Goal: Find specific page/section: Find specific page/section

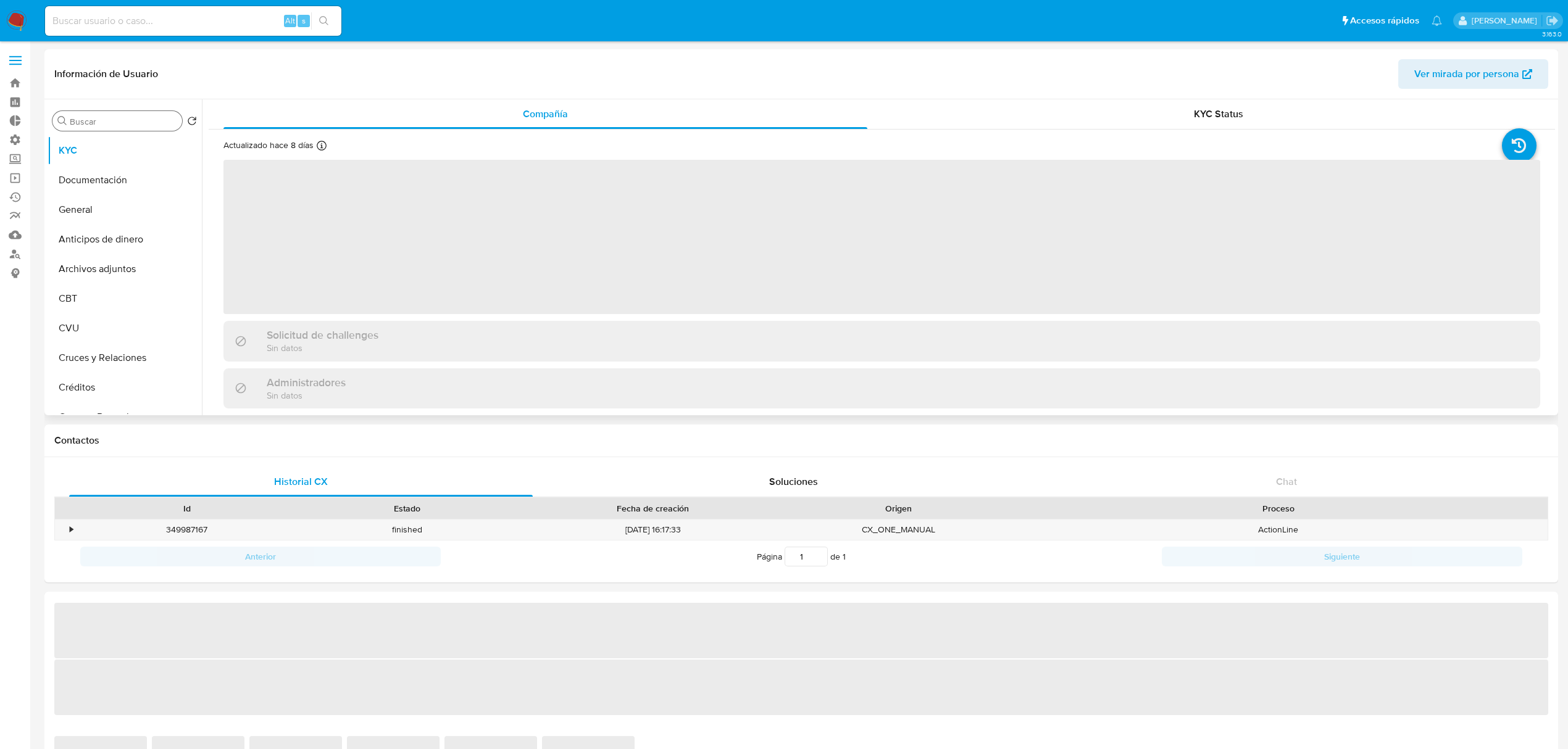
click at [121, 124] on input "Buscar" at bounding box center [123, 121] width 107 height 11
type input "c"
select select "10"
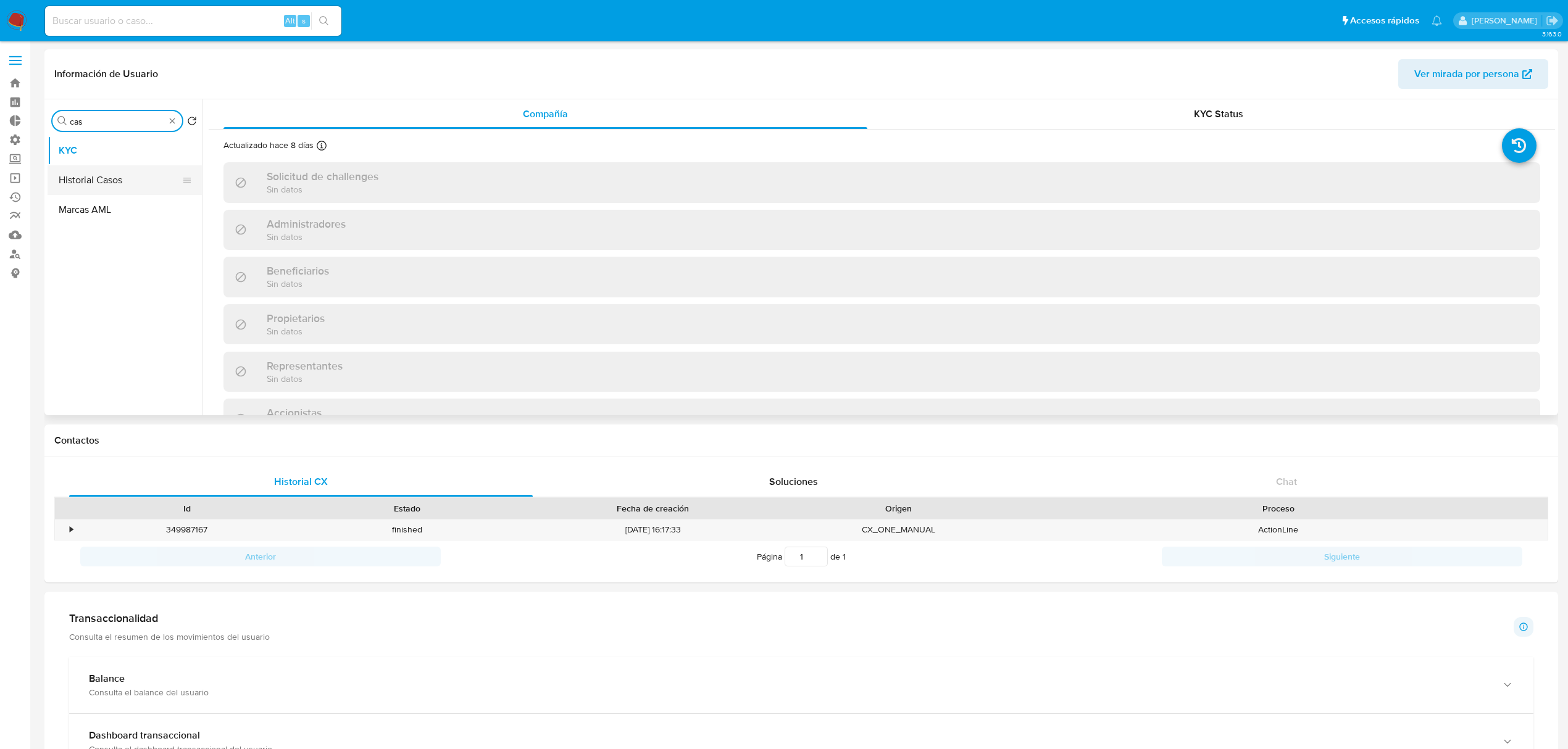
type input "cas"
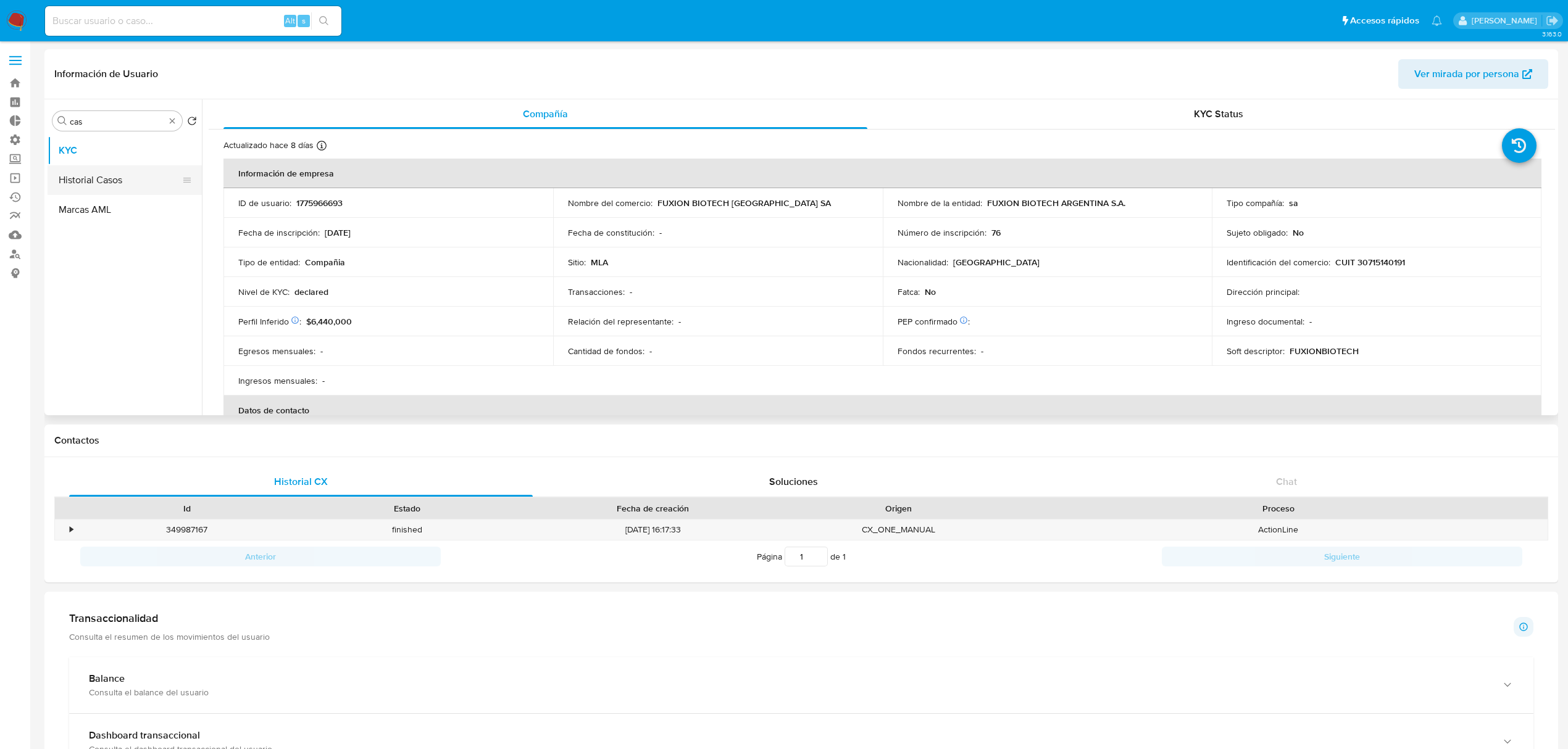
click at [107, 174] on button "Historial Casos" at bounding box center [119, 180] width 144 height 30
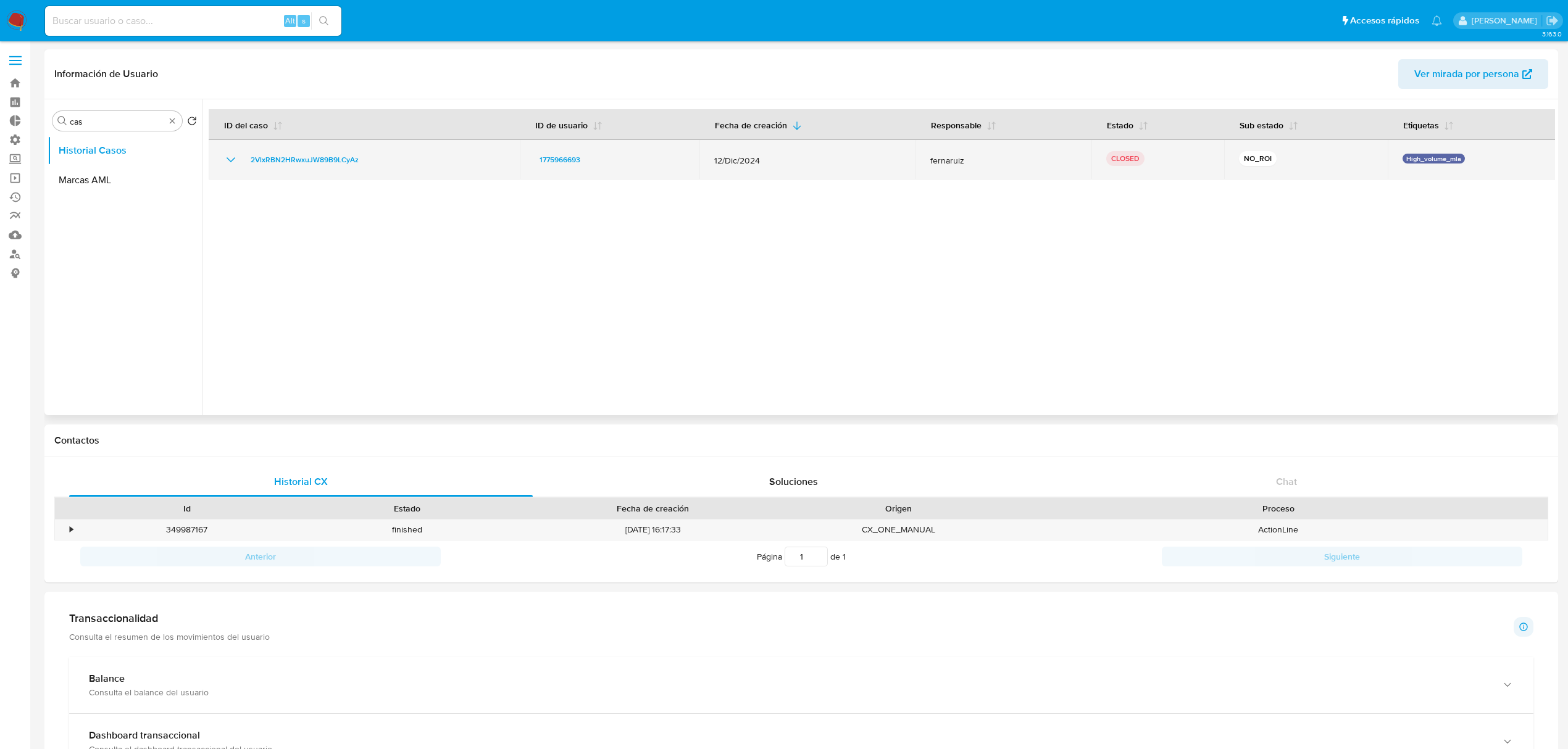
click at [228, 159] on icon "Mostrar/Ocultar" at bounding box center [231, 160] width 9 height 5
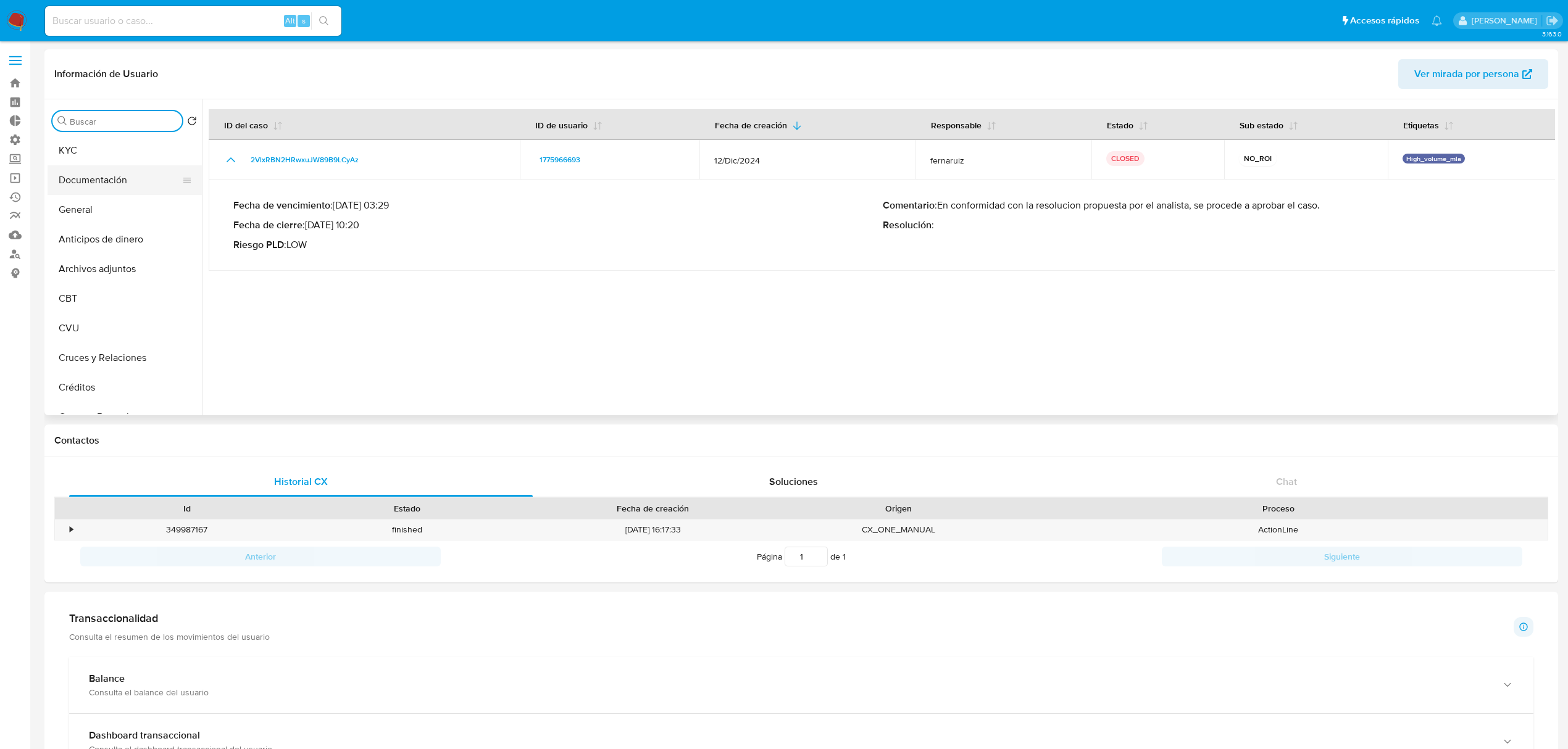
click at [110, 183] on button "Documentación" at bounding box center [119, 180] width 144 height 30
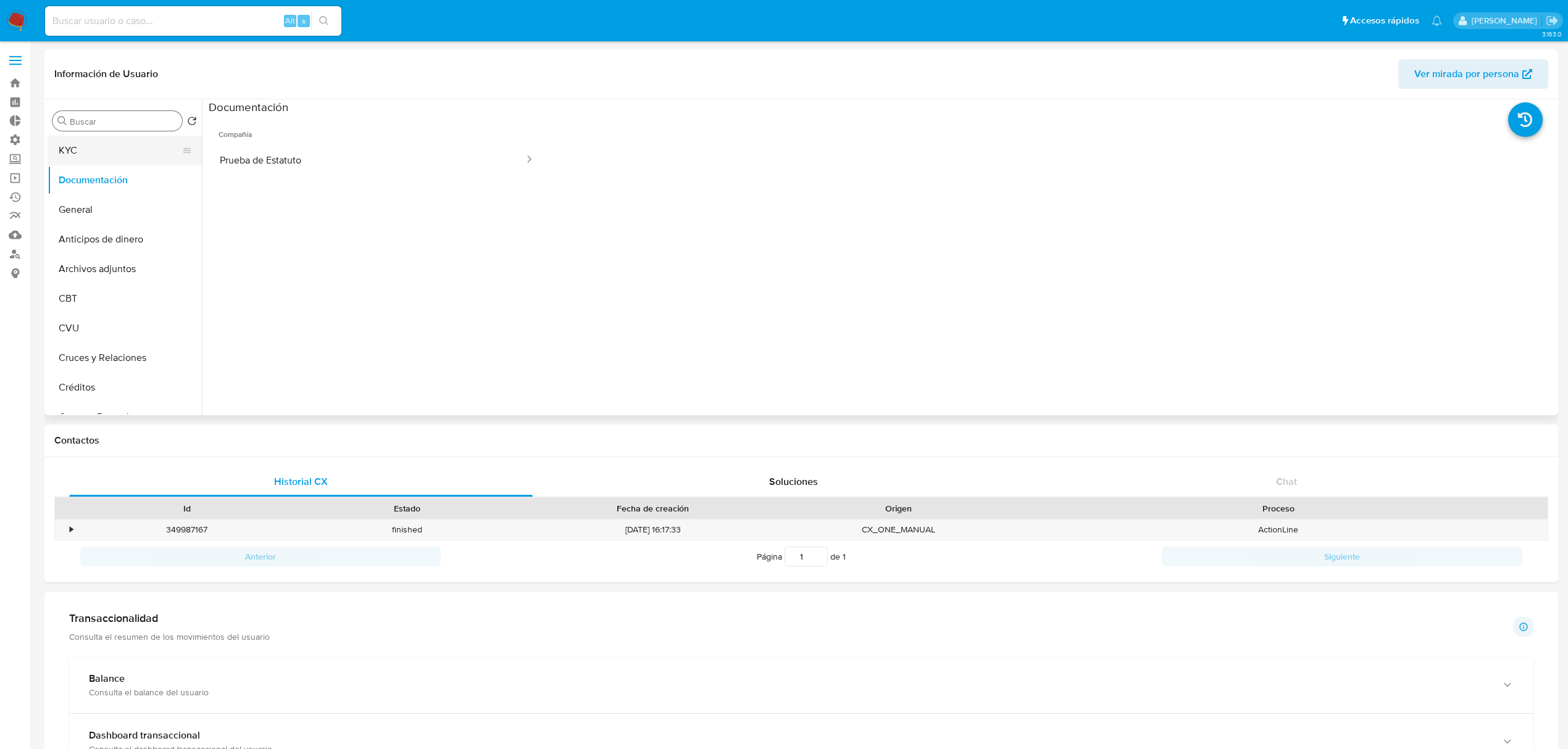
click at [90, 144] on button "KYC" at bounding box center [119, 151] width 144 height 30
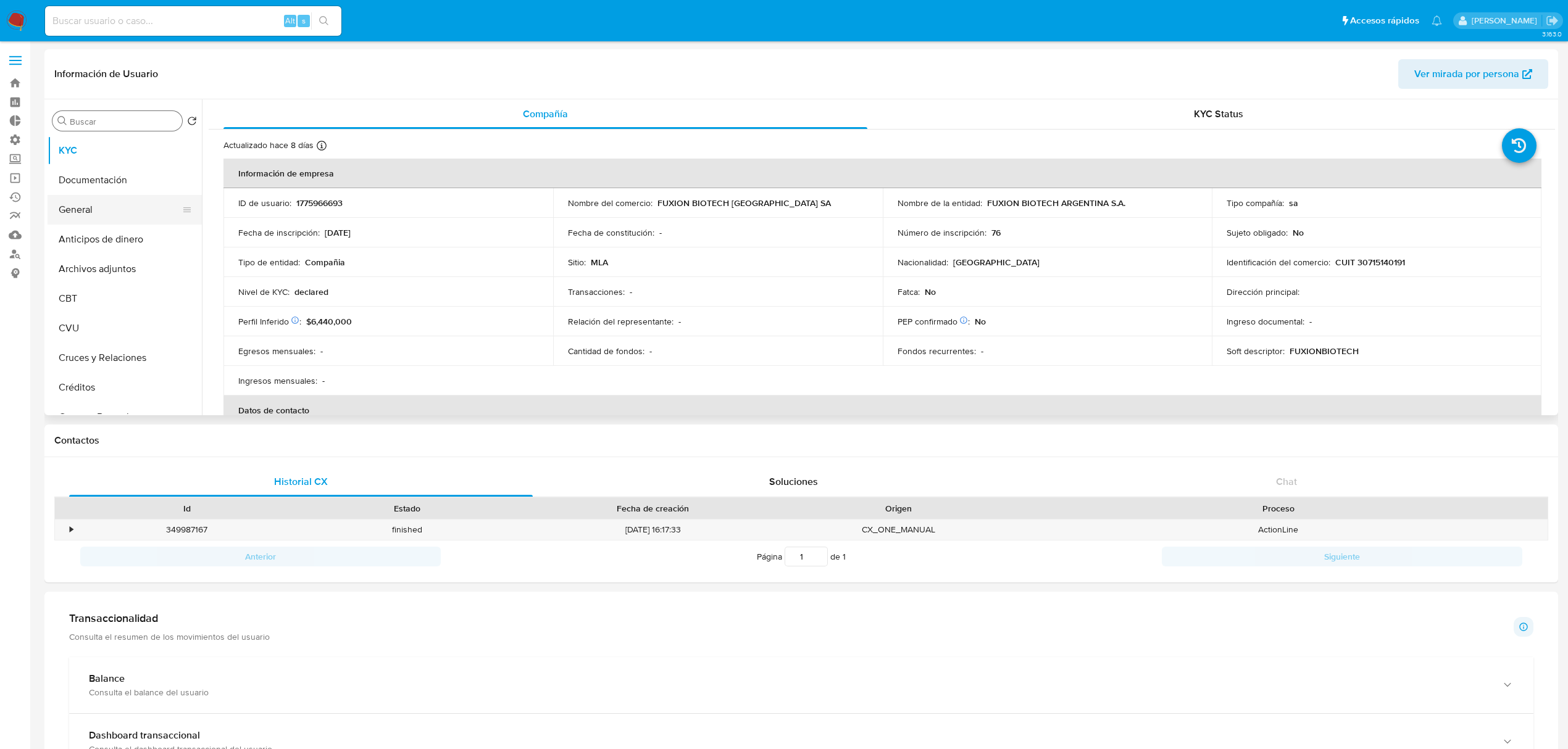
click at [90, 208] on button "General" at bounding box center [119, 210] width 144 height 30
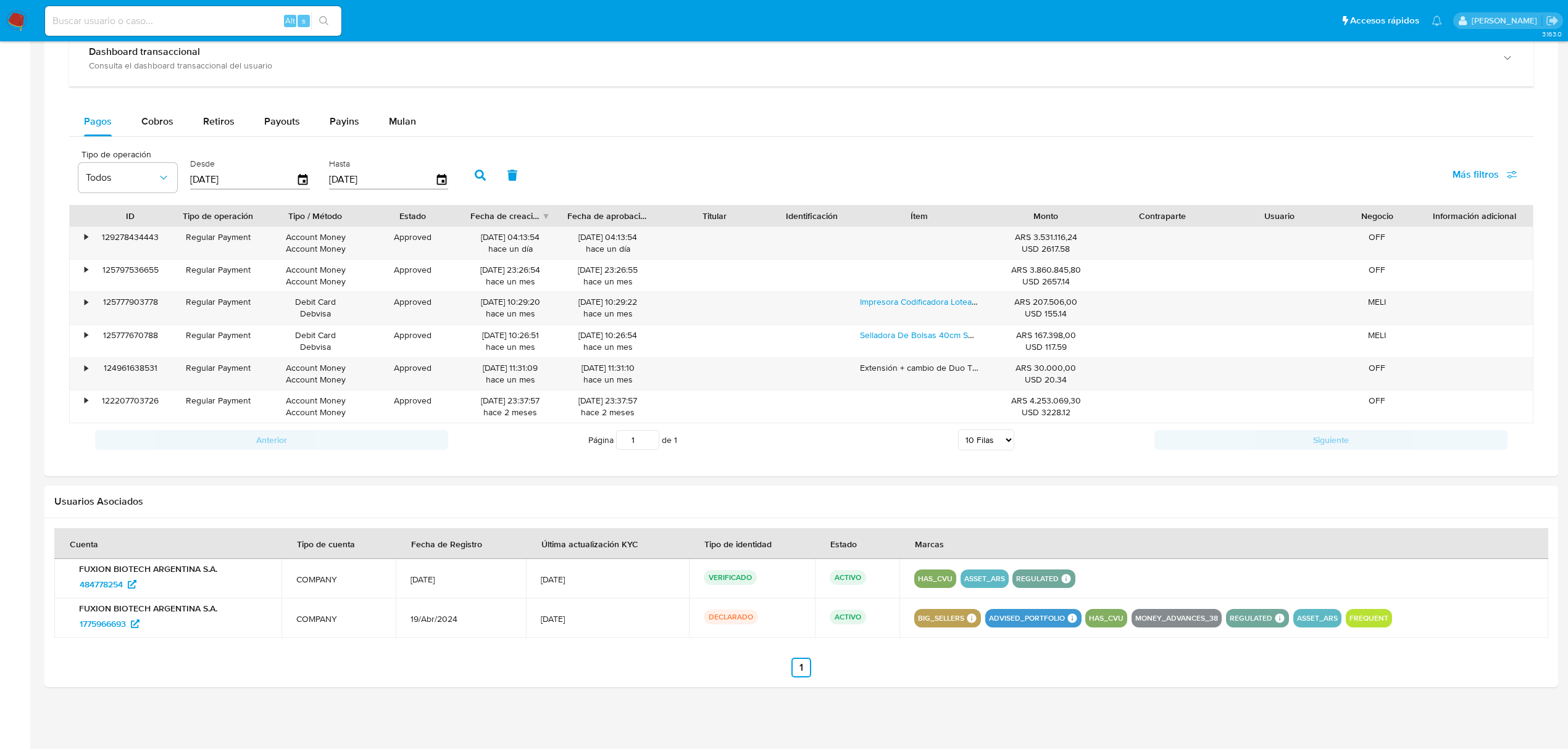
scroll to position [688, 0]
click at [101, 583] on span "484778254" at bounding box center [101, 584] width 43 height 19
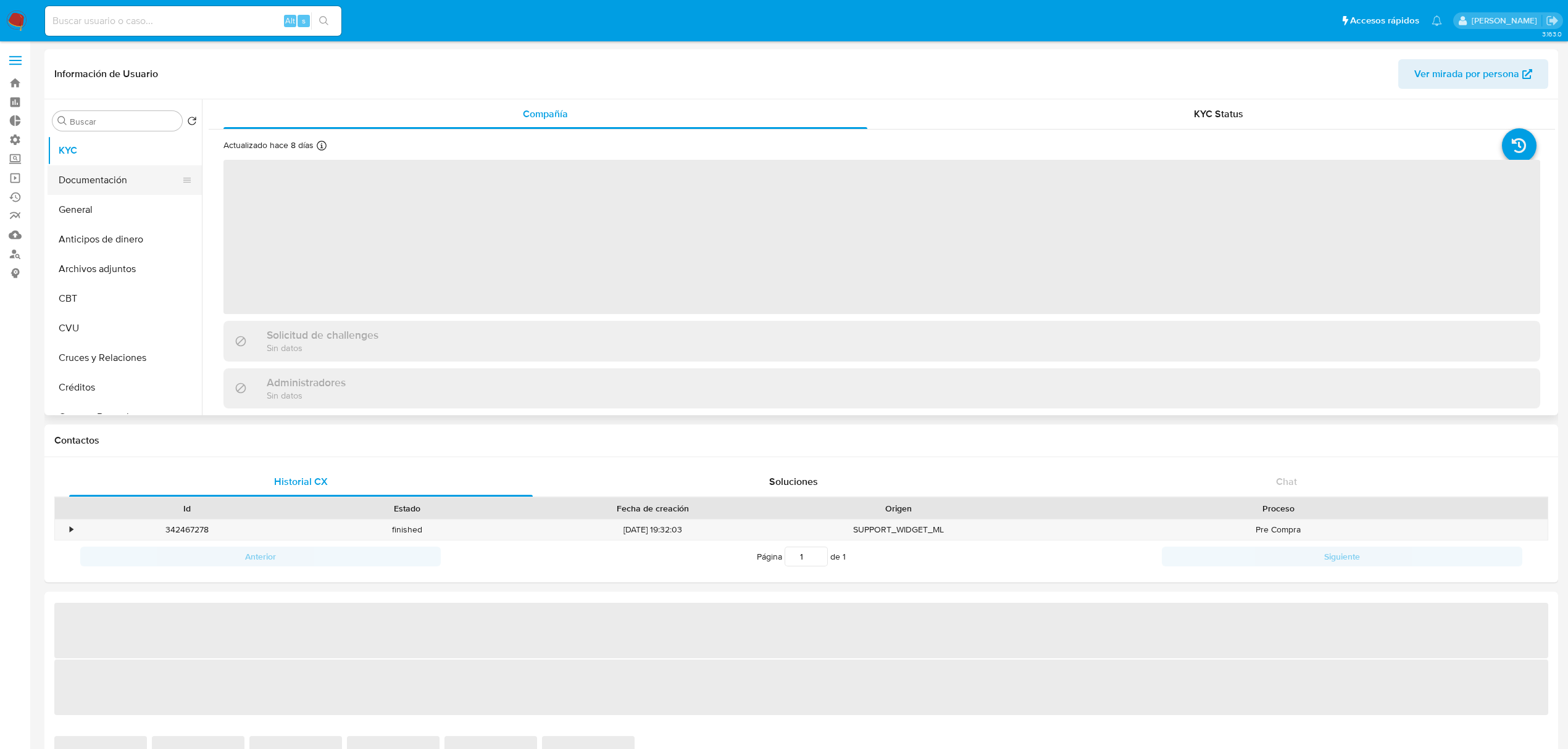
click at [106, 184] on button "Documentación" at bounding box center [119, 180] width 144 height 30
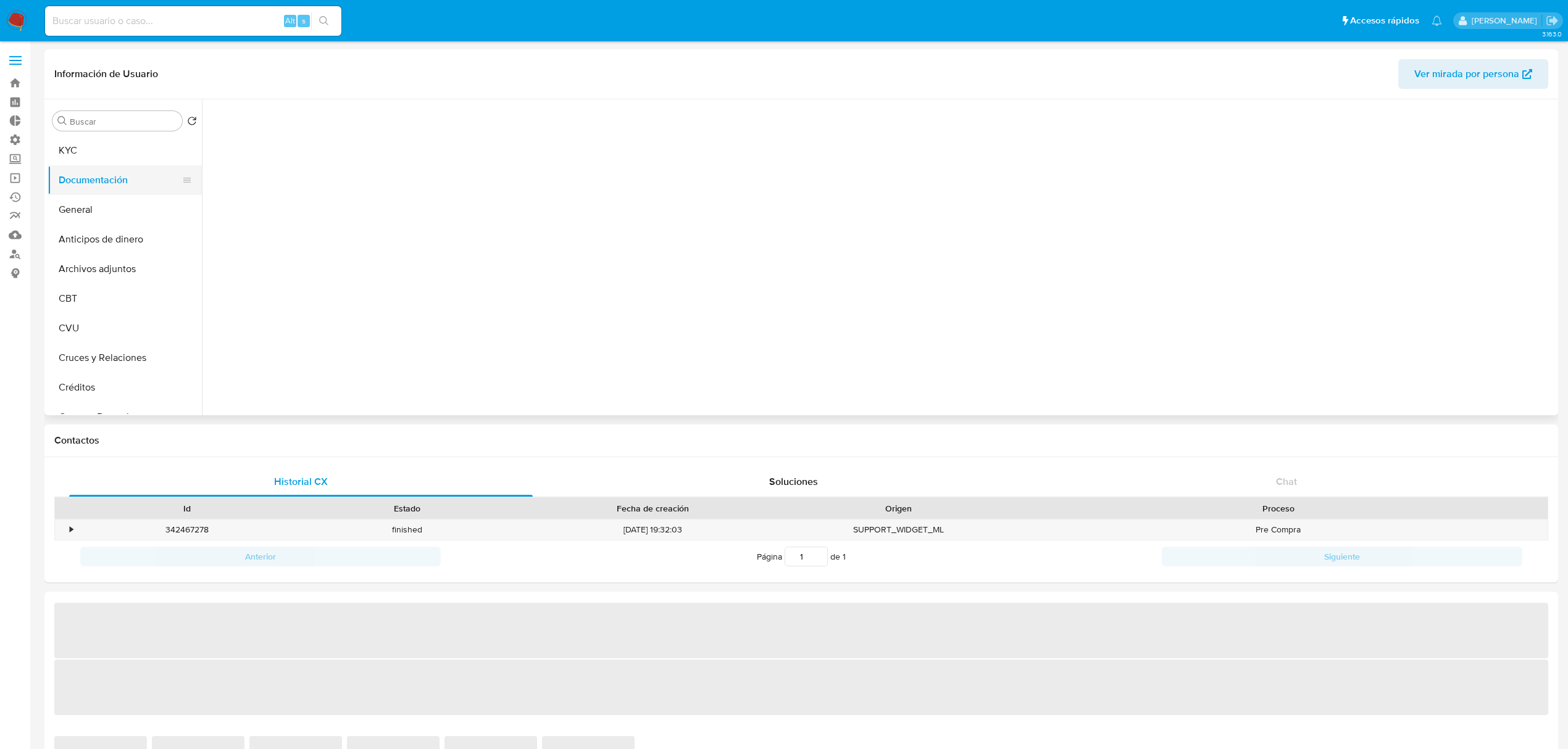
select select "10"
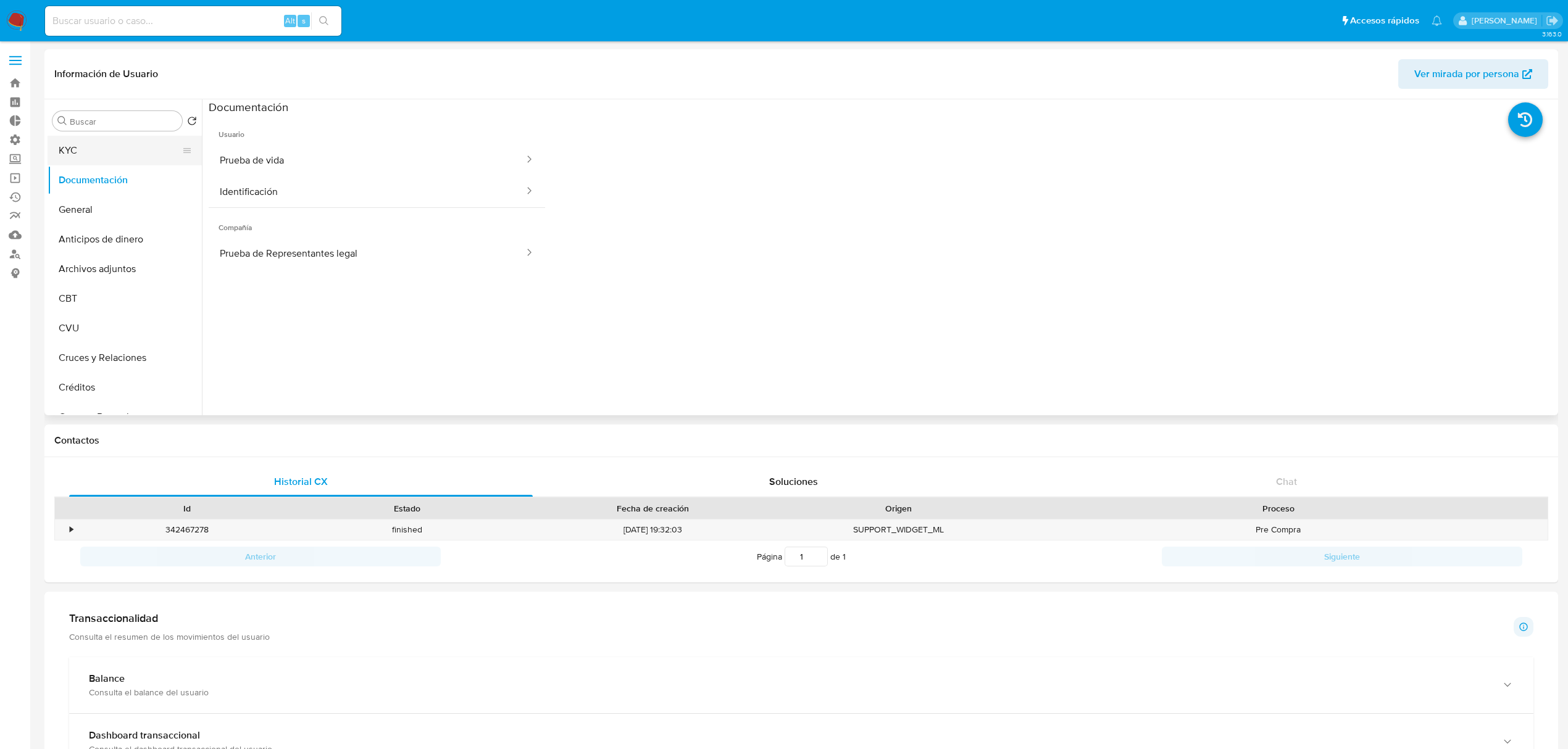
click at [112, 149] on button "KYC" at bounding box center [119, 151] width 144 height 30
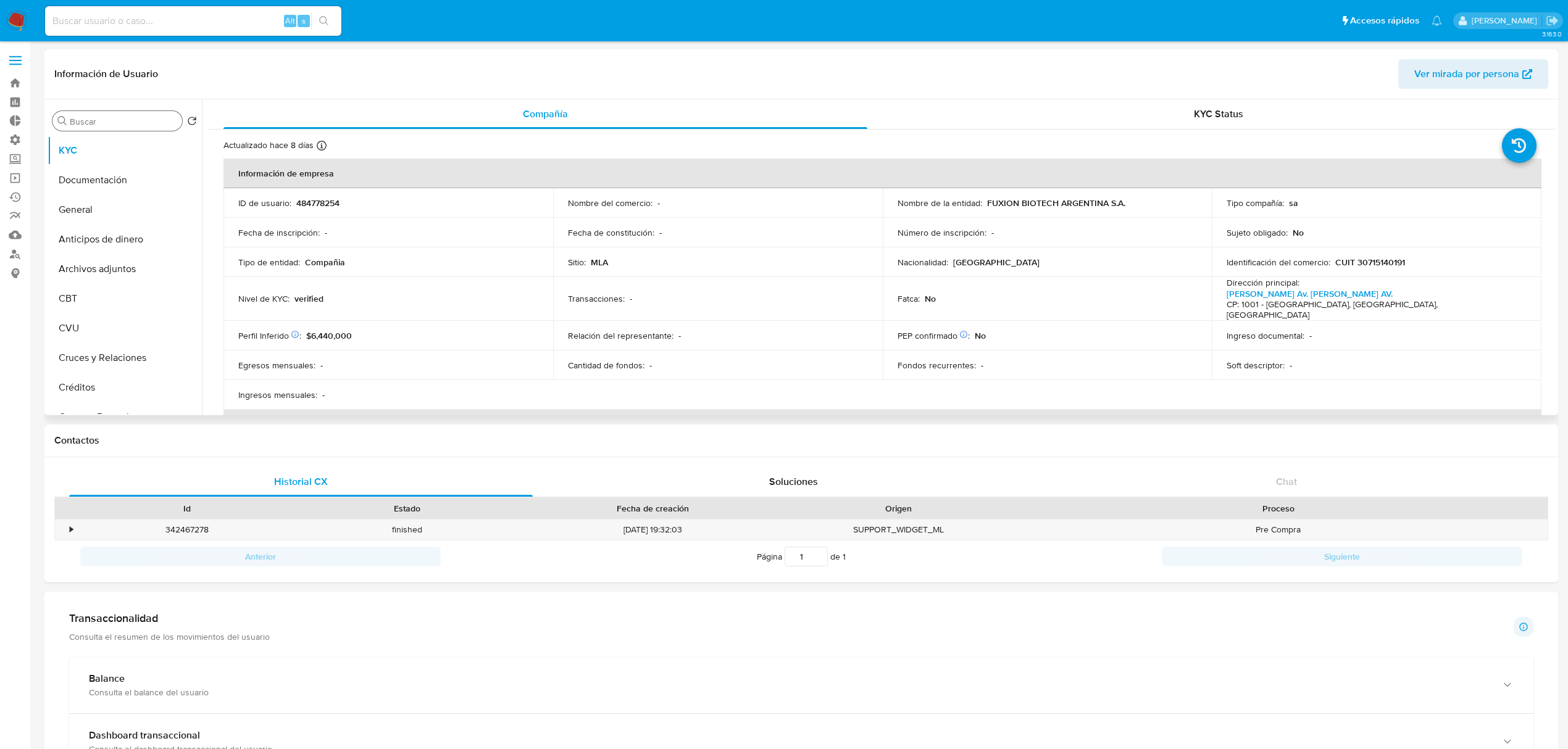
click at [97, 115] on div "Buscar" at bounding box center [118, 121] width 130 height 19
click at [98, 121] on input "Buscar" at bounding box center [123, 121] width 107 height 11
click at [90, 171] on button "Cuentas Bancarias" at bounding box center [119, 180] width 144 height 30
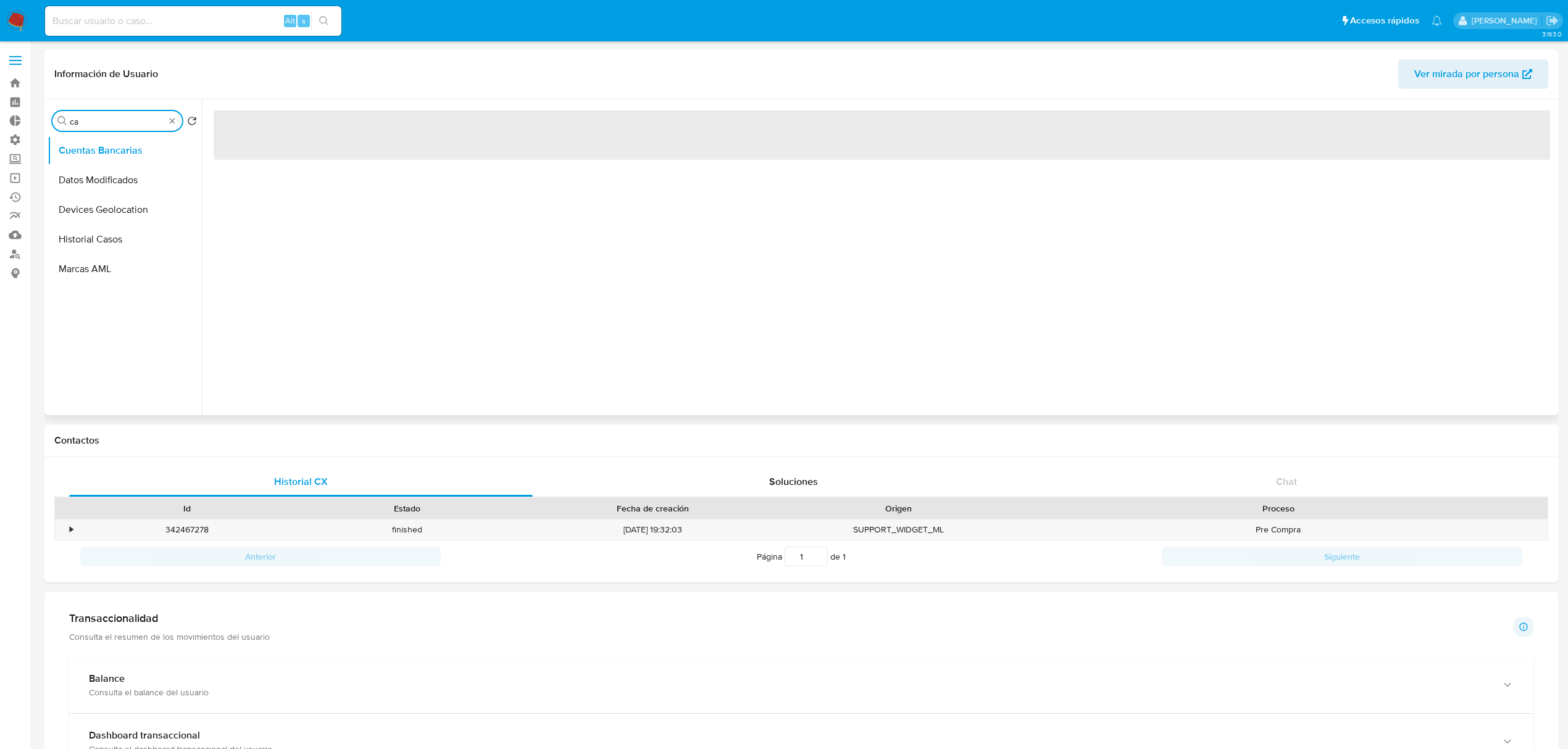
click at [105, 124] on input "ca" at bounding box center [117, 121] width 95 height 11
type input "cas"
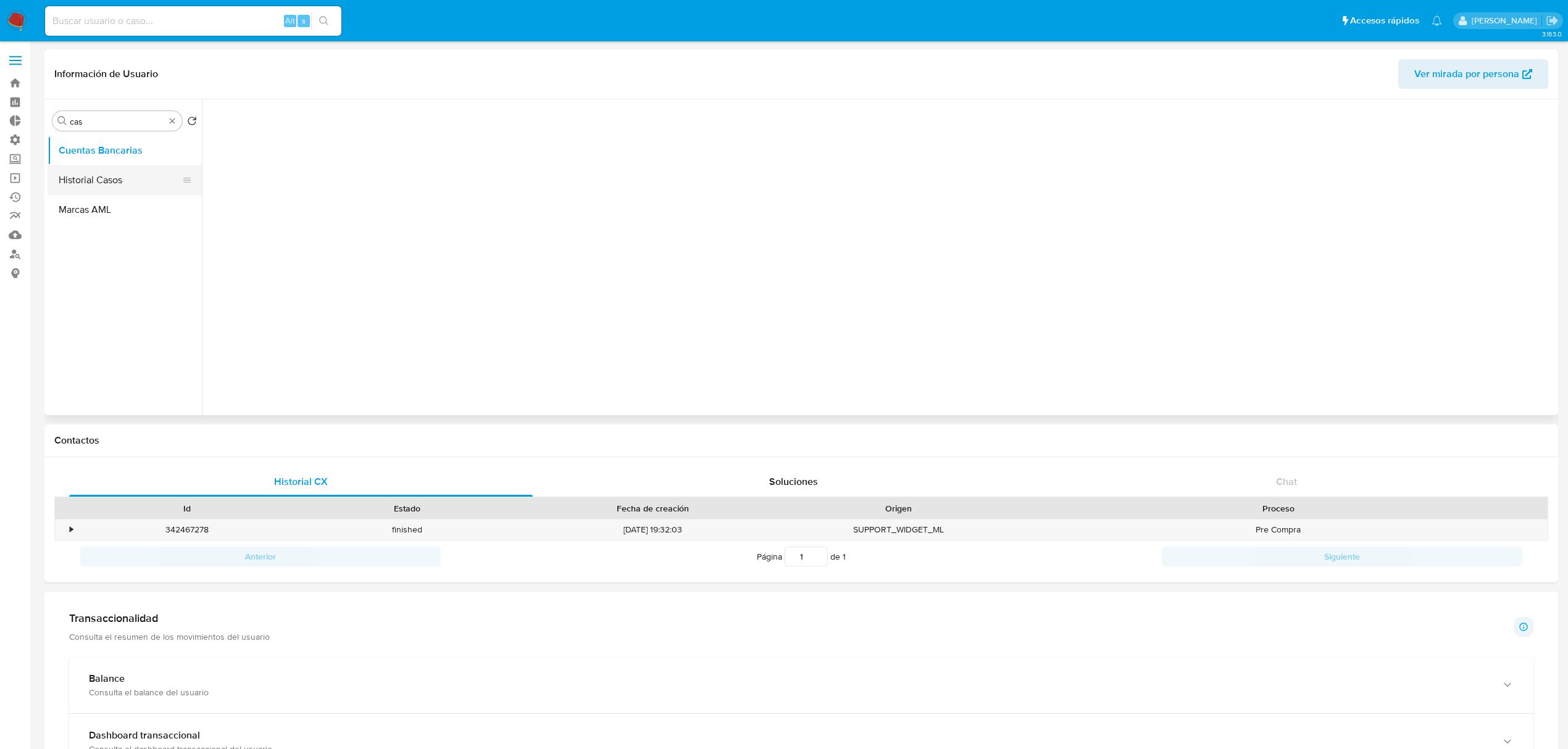
click at [104, 184] on button "Historial Casos" at bounding box center [119, 180] width 144 height 30
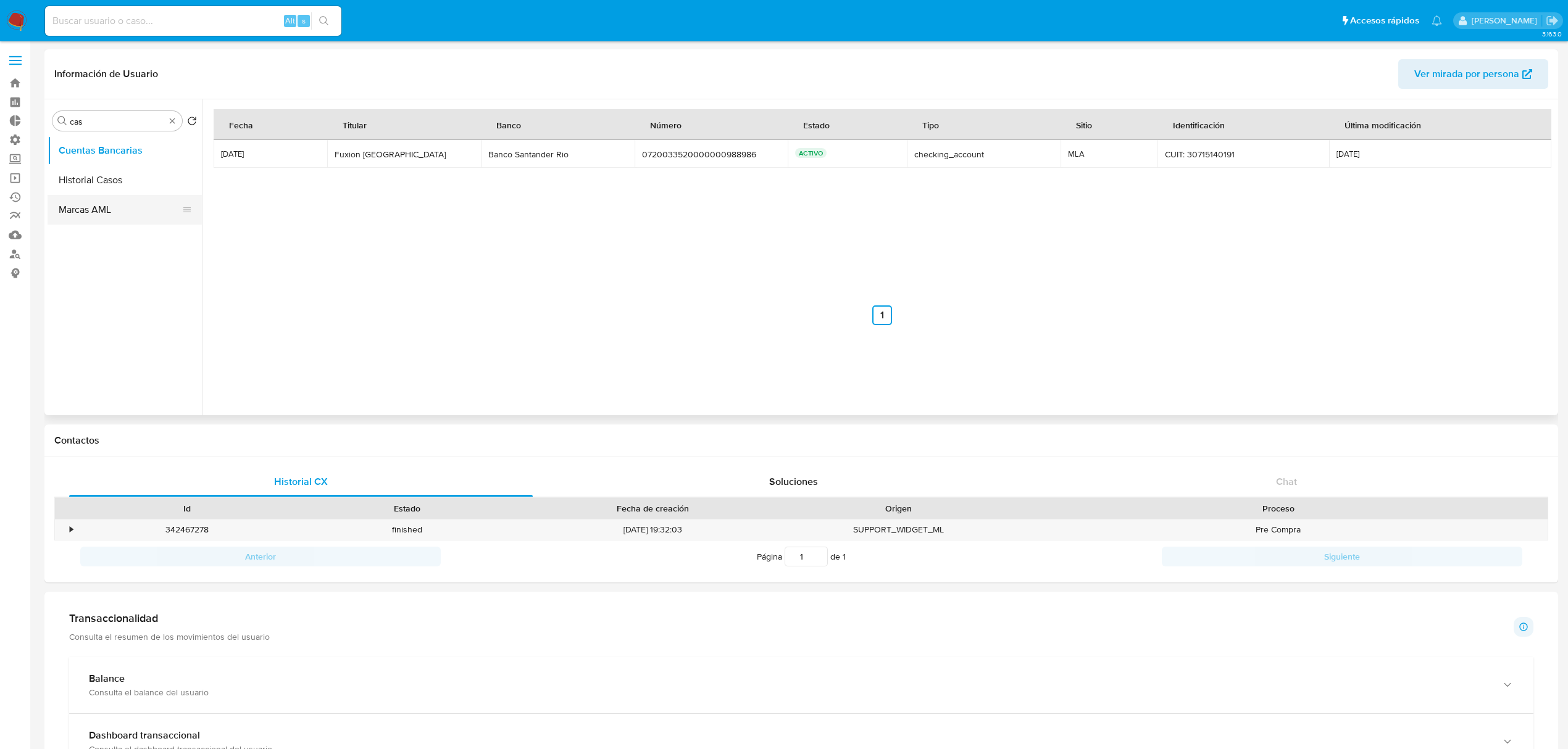
click at [112, 178] on button "Historial Casos" at bounding box center [125, 180] width 155 height 30
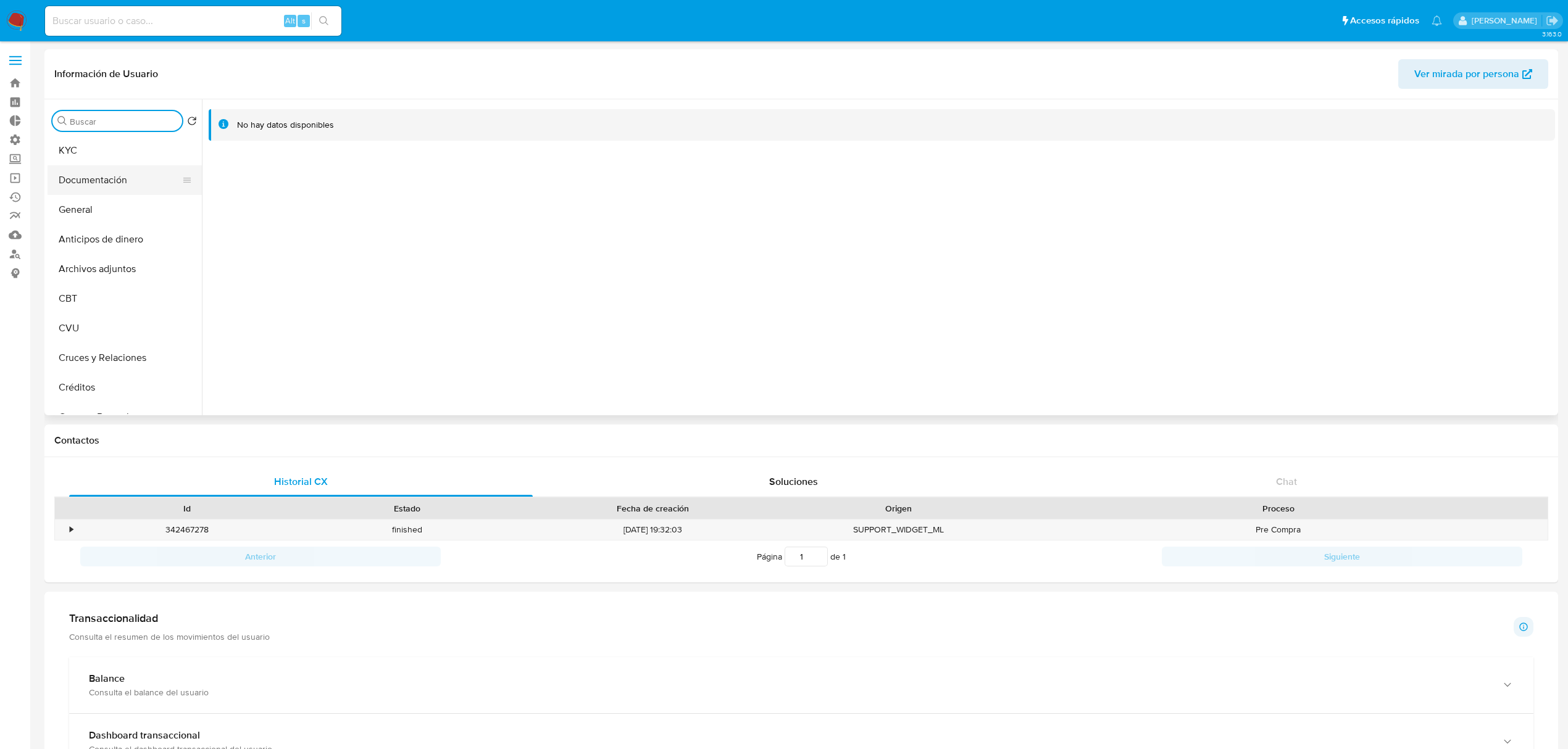
click at [131, 182] on button "Documentación" at bounding box center [119, 180] width 144 height 30
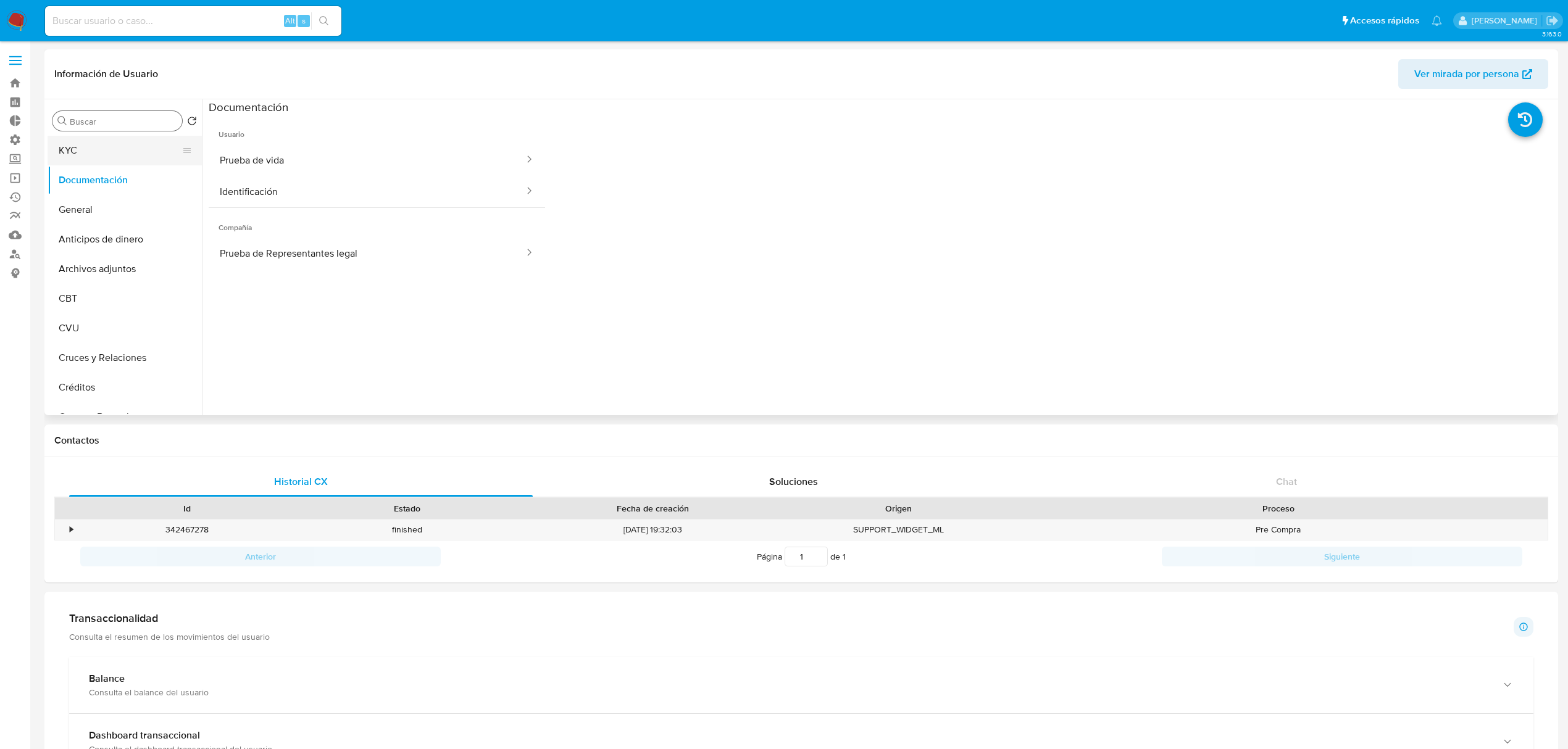
click at [125, 157] on button "KYC" at bounding box center [119, 151] width 144 height 30
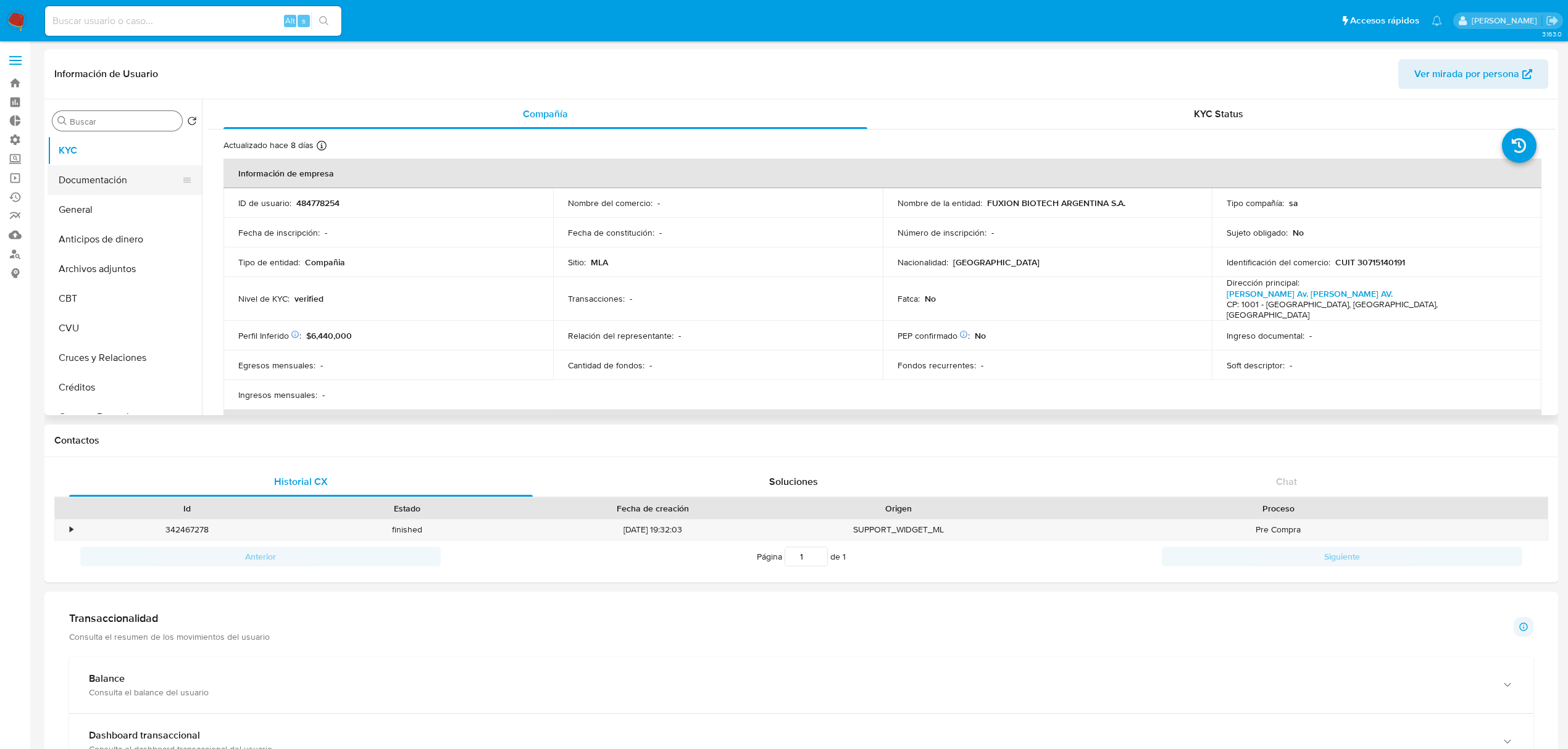
click at [82, 183] on button "Documentación" at bounding box center [119, 180] width 144 height 30
